Goal: Check status

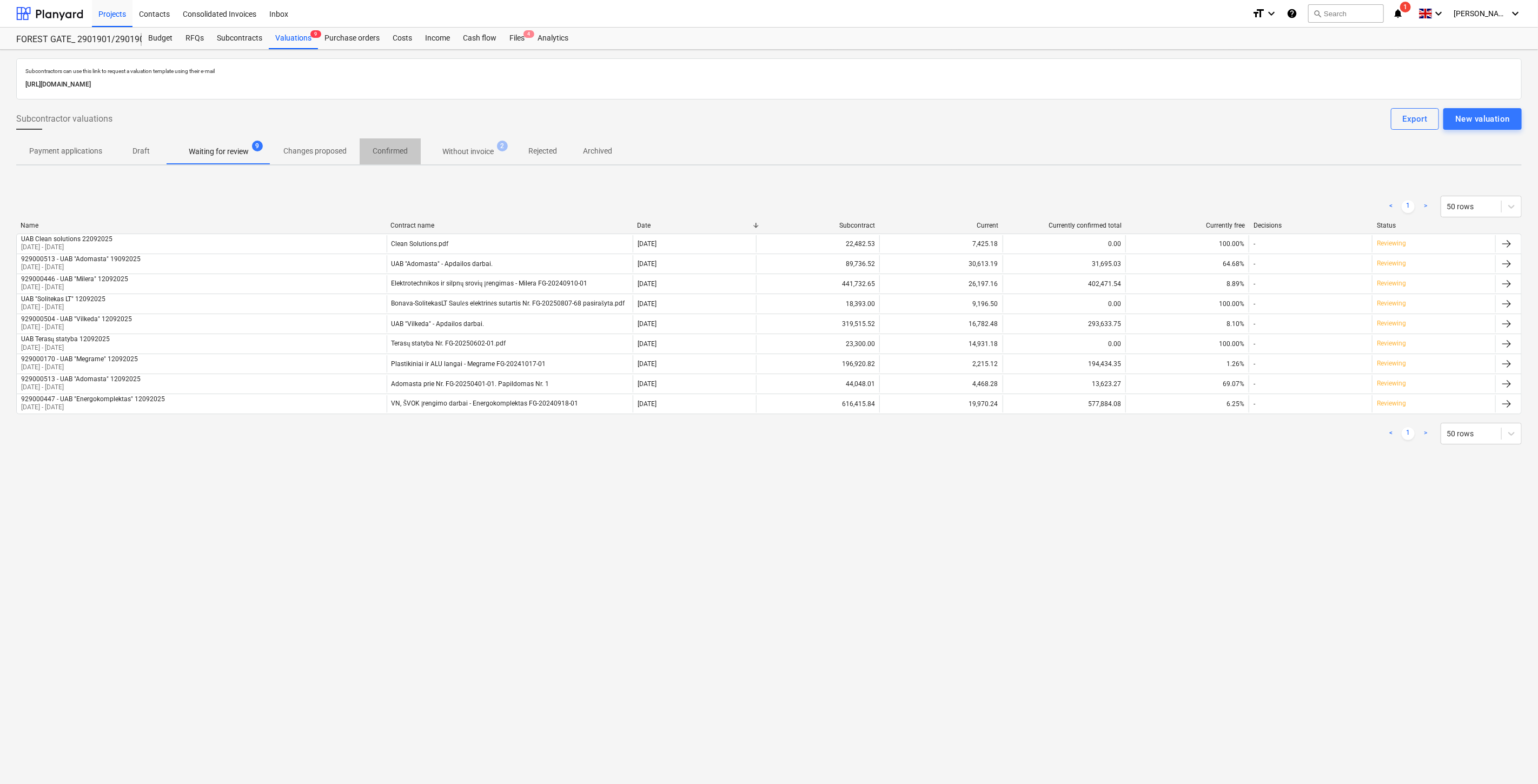
click at [384, 153] on p "Confirmed" at bounding box center [390, 151] width 35 height 11
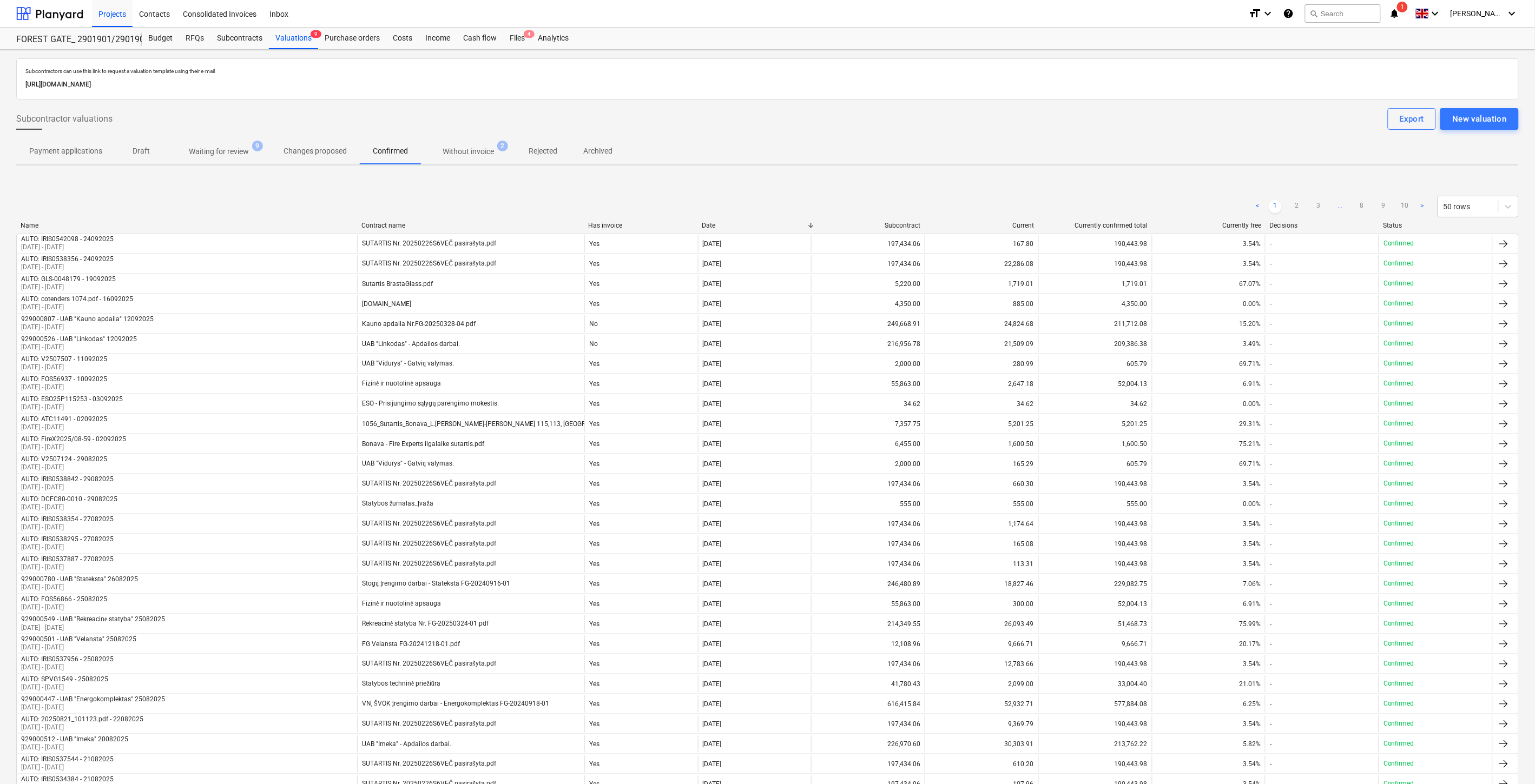
click at [463, 144] on span "Without invoice 2" at bounding box center [468, 151] width 95 height 20
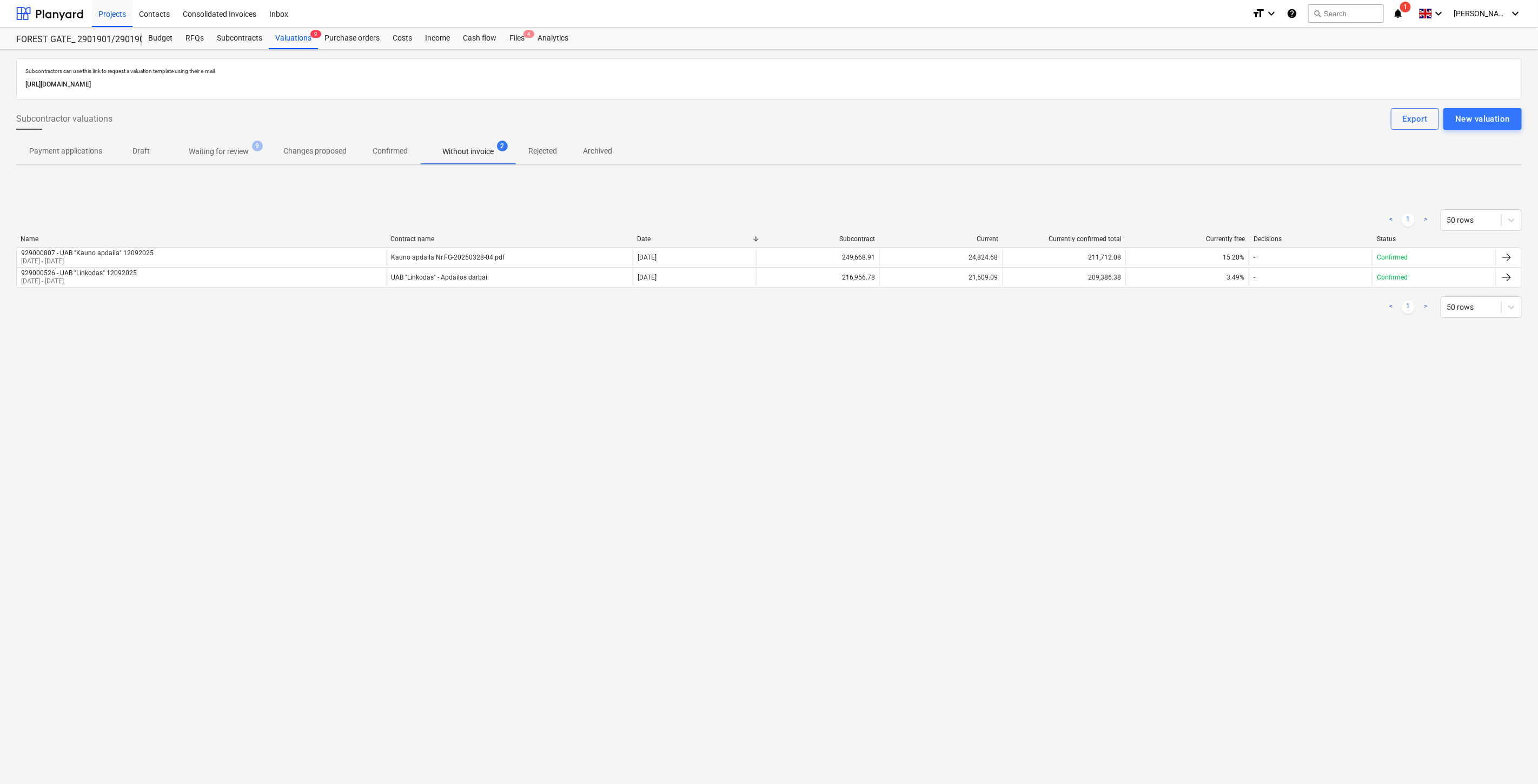
click at [539, 144] on span "Rejected" at bounding box center [543, 151] width 55 height 18
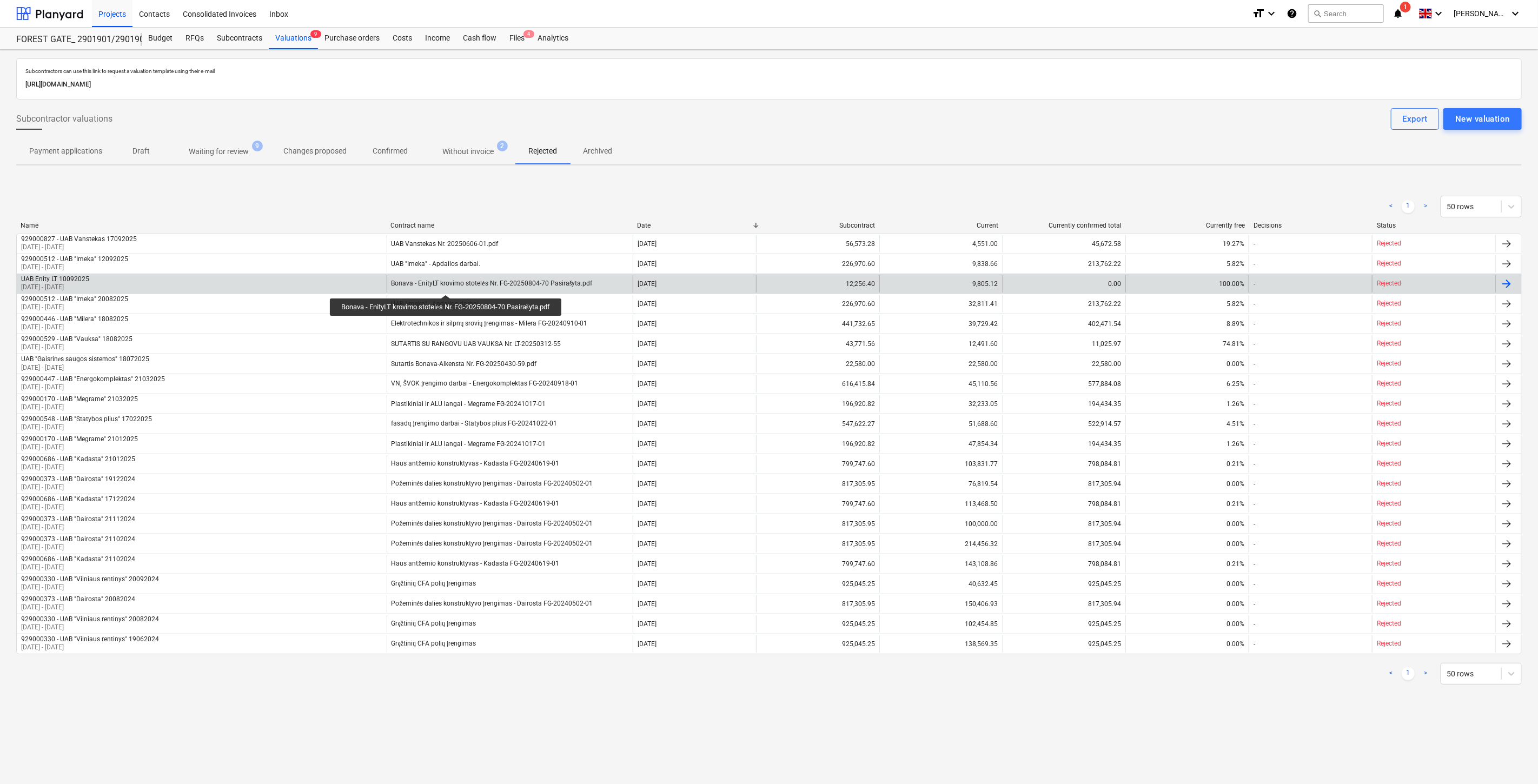
click at [449, 285] on div "Bonava - EnityLT krovimo stotelės Nr. FG-20250804-70 Pasirašyta.pdf" at bounding box center [492, 284] width 201 height 8
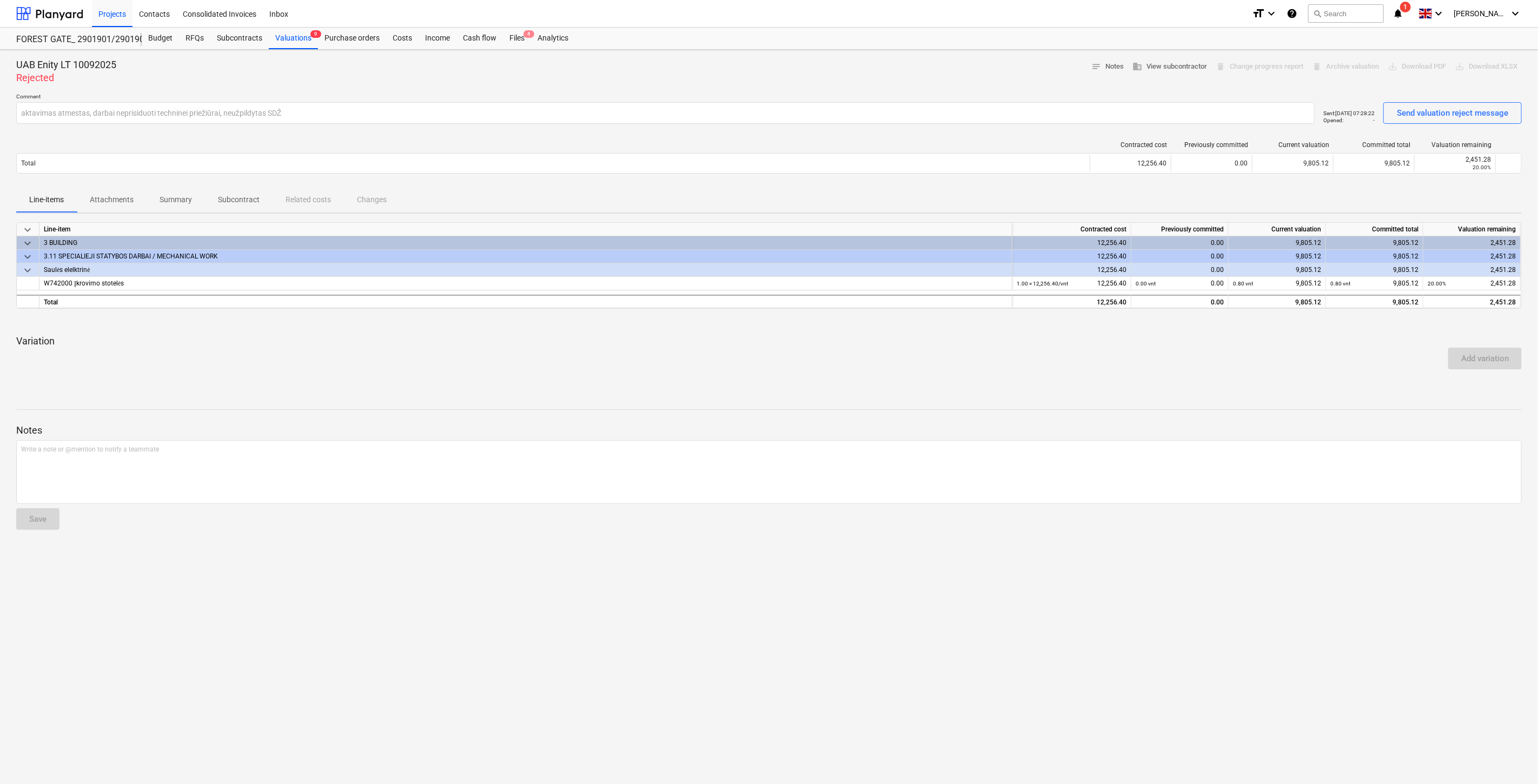
click at [385, 382] on div at bounding box center [769, 383] width 1506 height 8
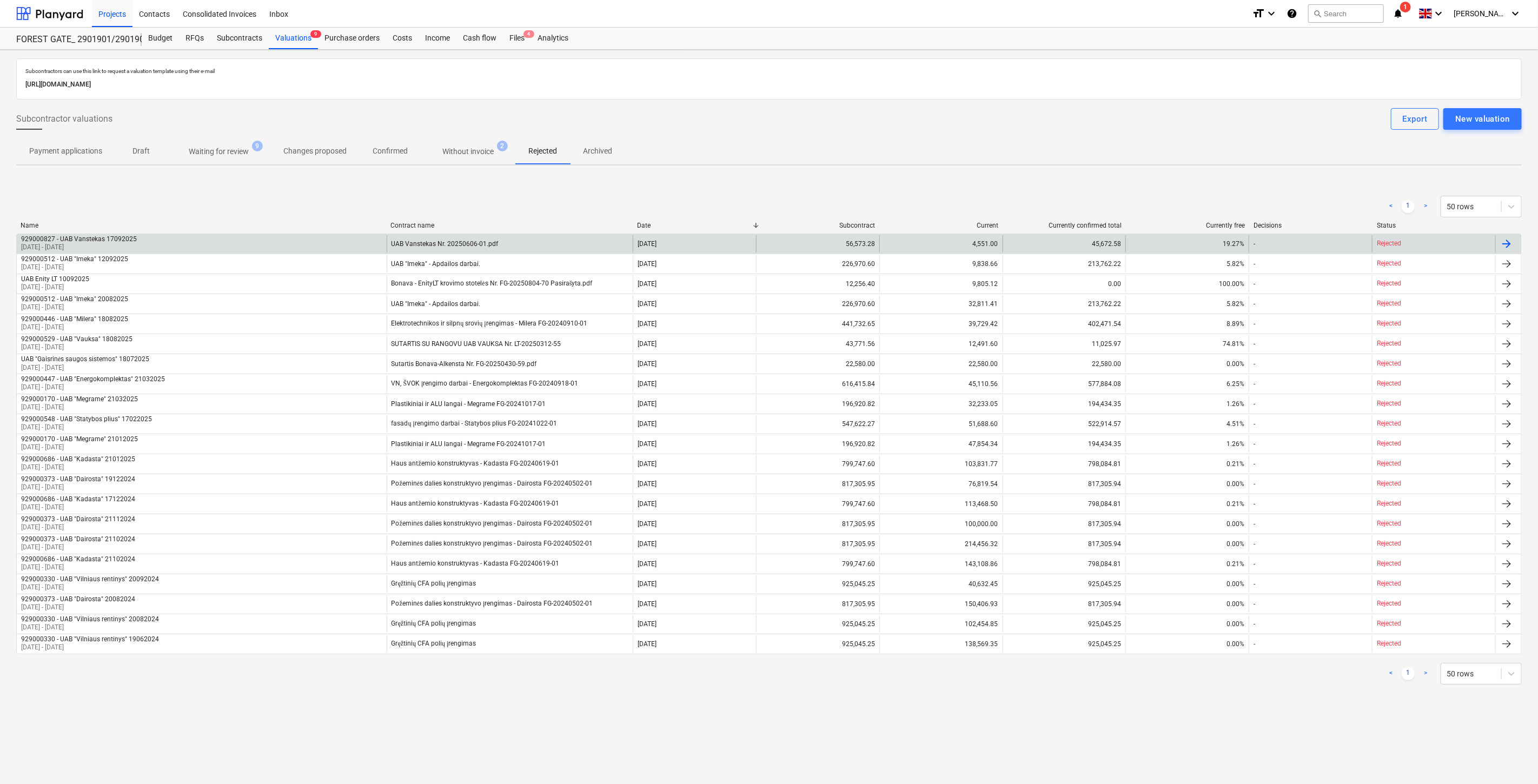
click at [295, 240] on div "929000827 - UAB Vanstekas 17092025 [DATE] - [DATE]" at bounding box center [202, 244] width 370 height 18
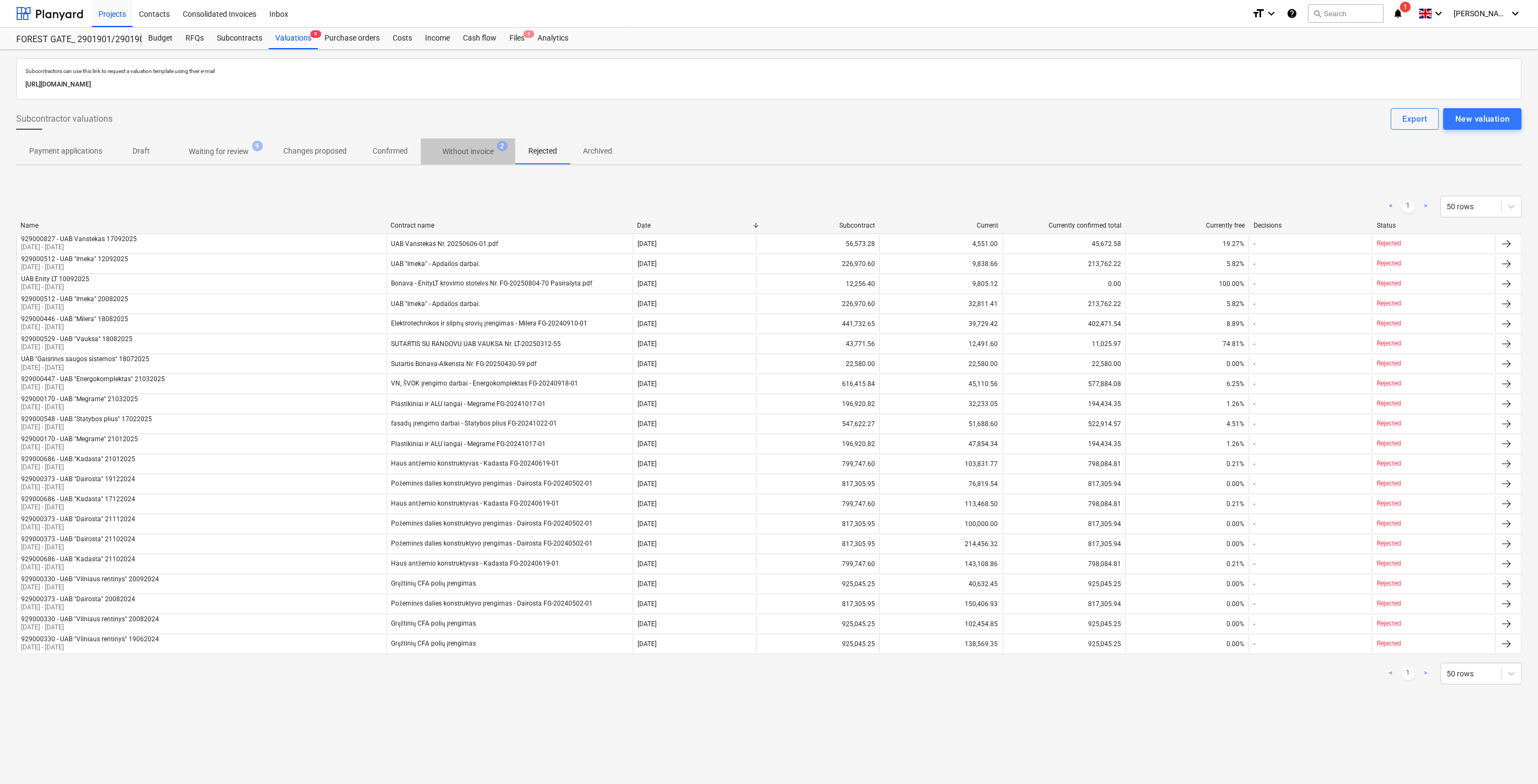
click at [451, 158] on span "Without invoice 2" at bounding box center [468, 151] width 95 height 20
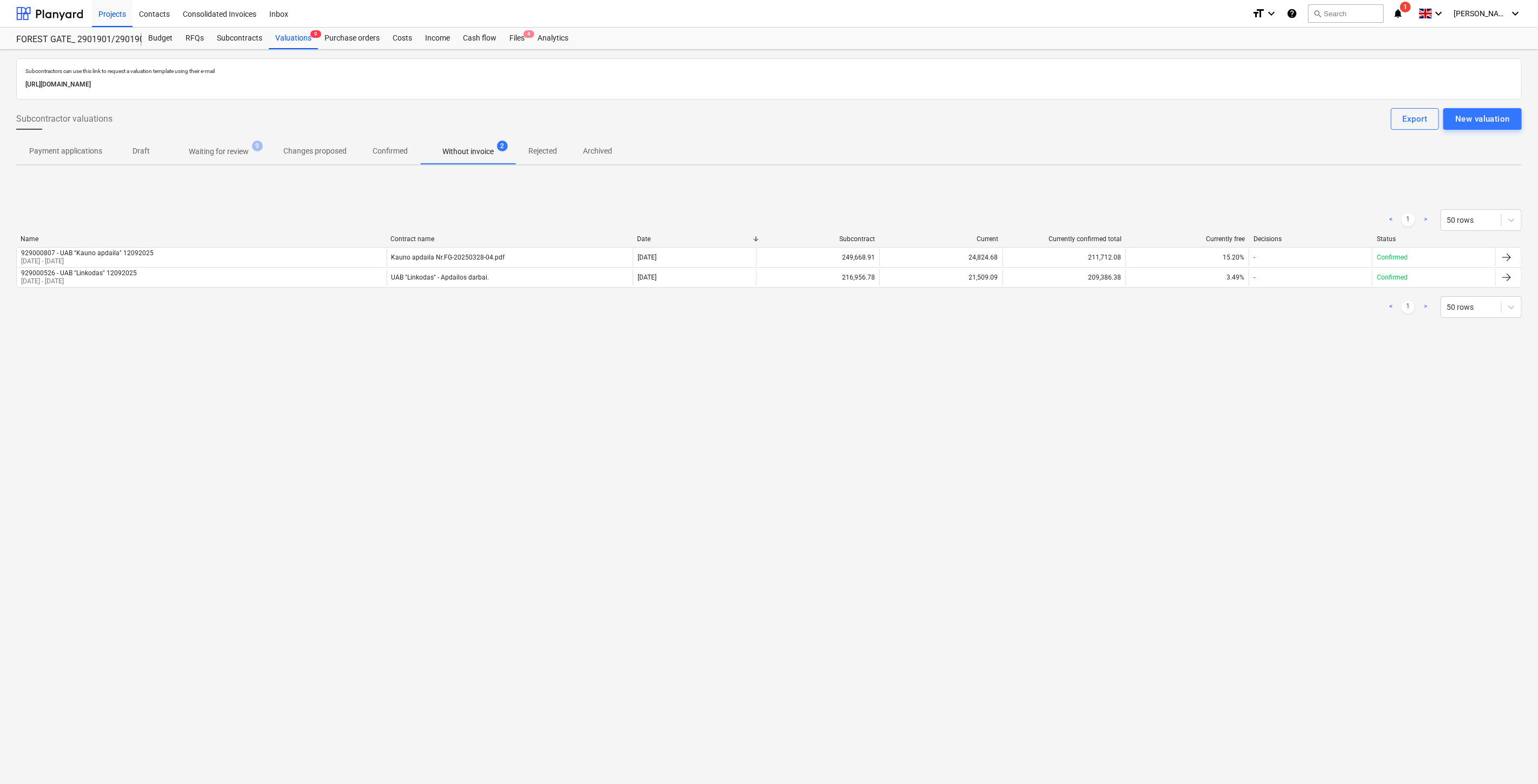
click at [215, 158] on span "Waiting for review 9" at bounding box center [219, 151] width 103 height 20
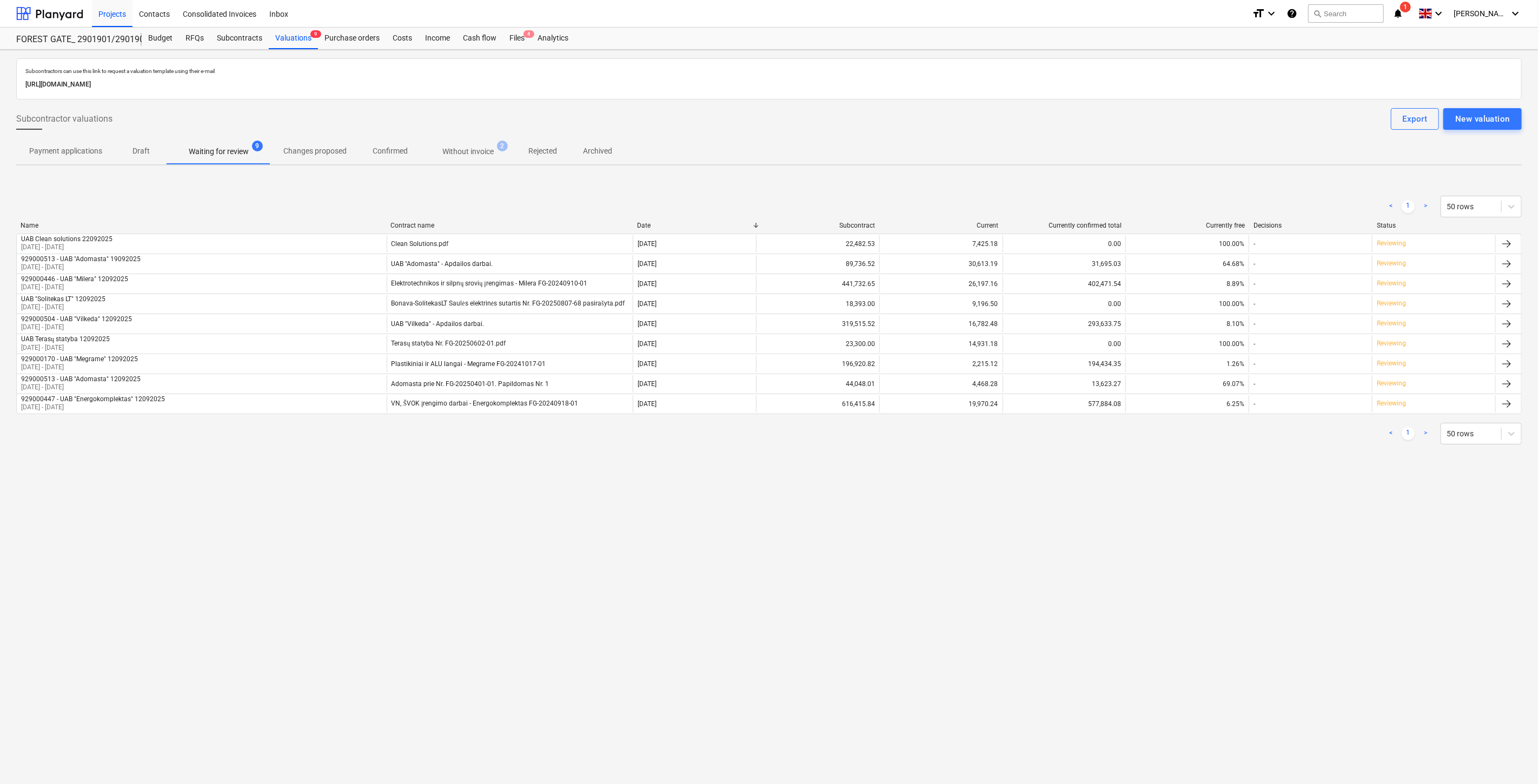
click at [959, 459] on div "Subcontractors can use this link to request a valuation template using their e-…" at bounding box center [769, 262] width 1506 height 408
click at [247, 41] on div "Subcontracts" at bounding box center [239, 38] width 58 height 22
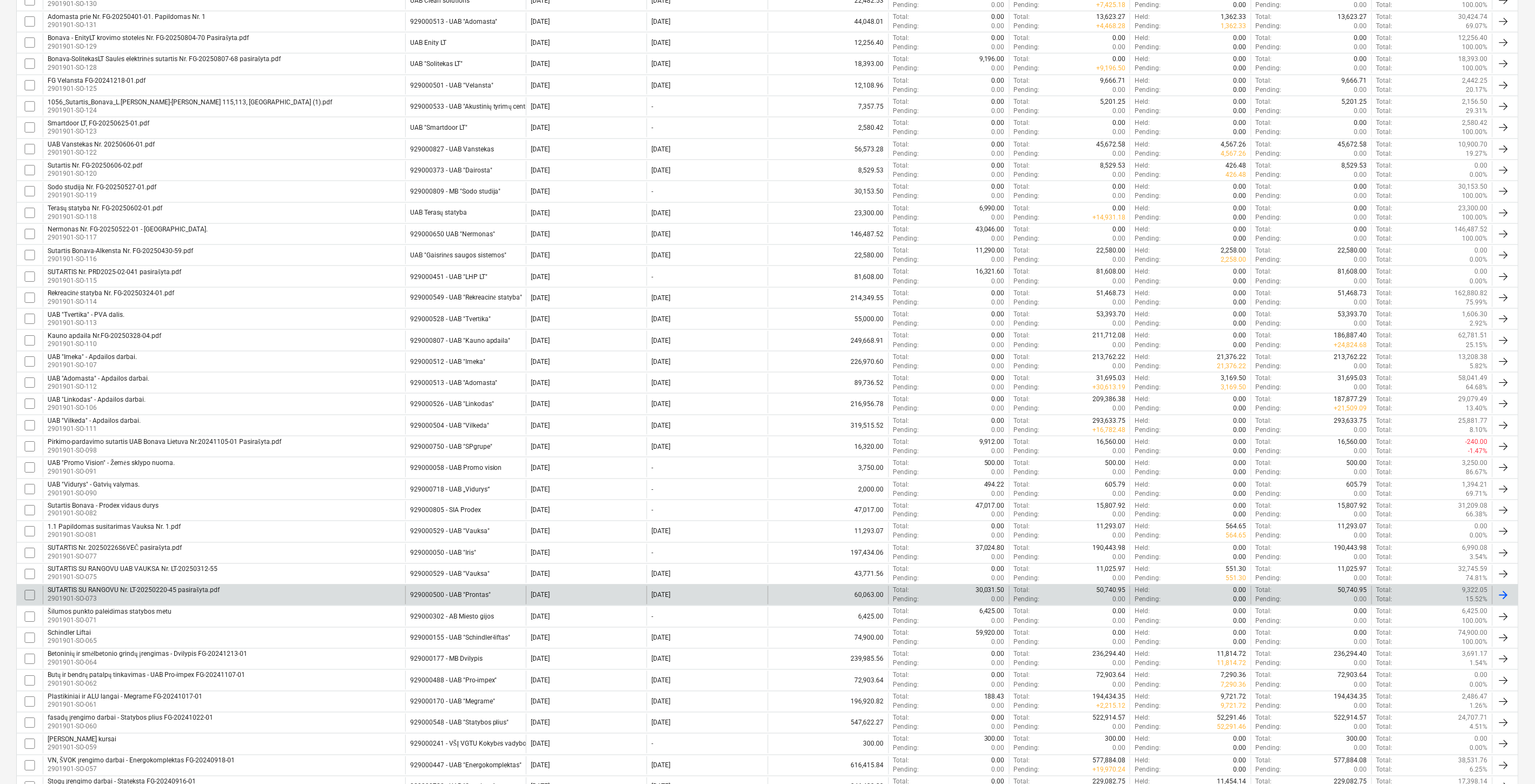
scroll to position [476, 0]
